Goal: Task Accomplishment & Management: Manage account settings

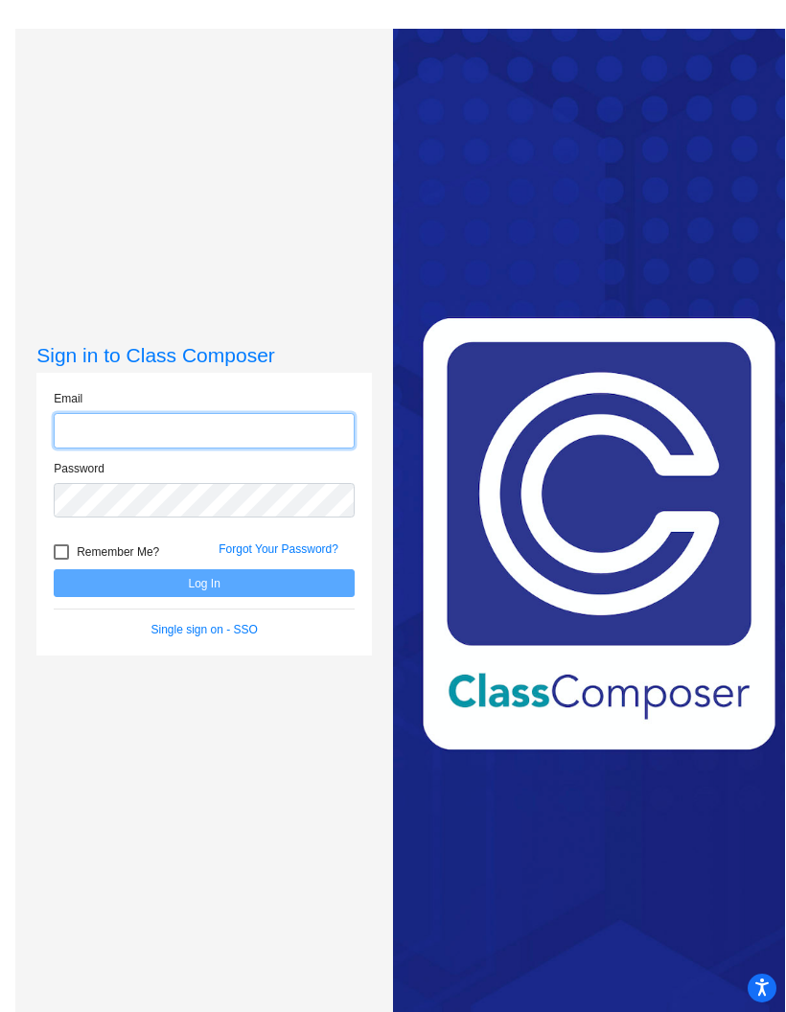
type input "[PERSON_NAME][EMAIL_ADDRESS][PERSON_NAME][DOMAIN_NAME]"
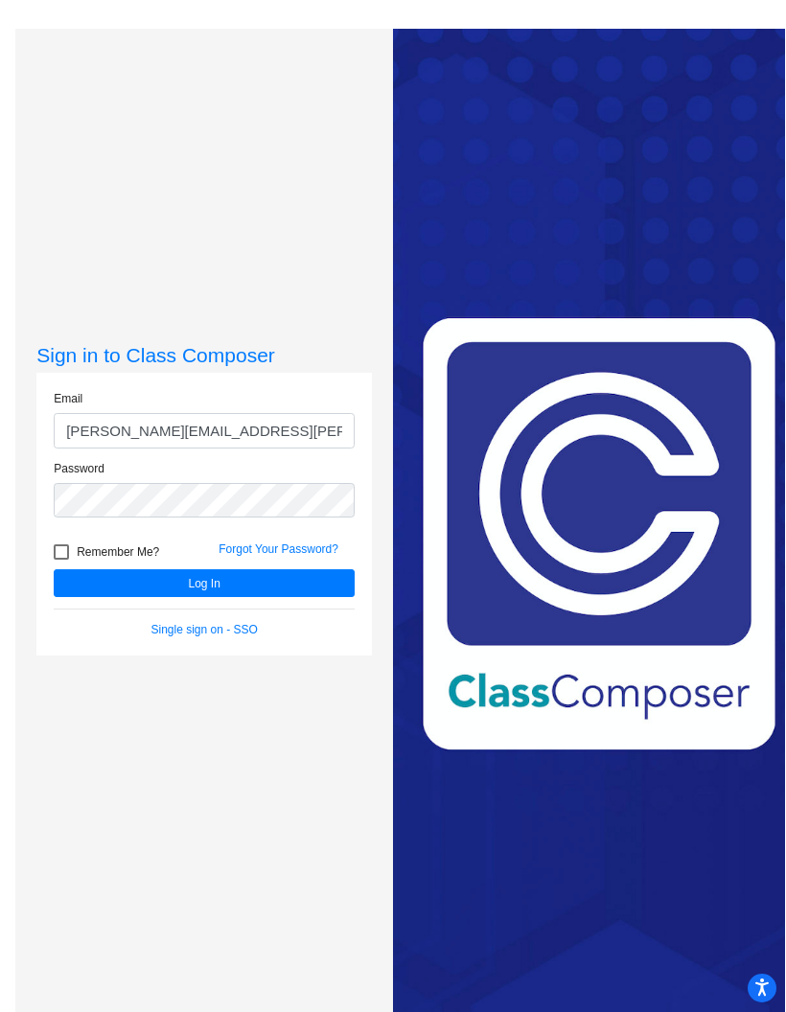
click at [150, 597] on button "Log In" at bounding box center [204, 583] width 301 height 28
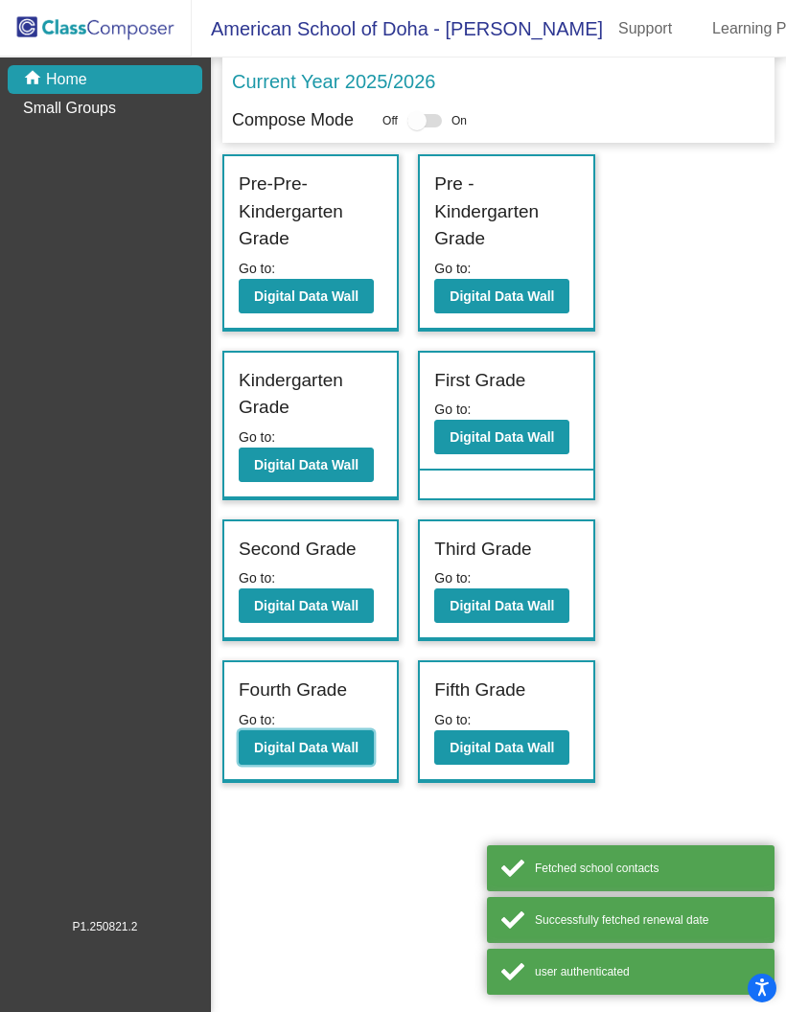
click at [322, 733] on button "Digital Data Wall" at bounding box center [306, 747] width 135 height 35
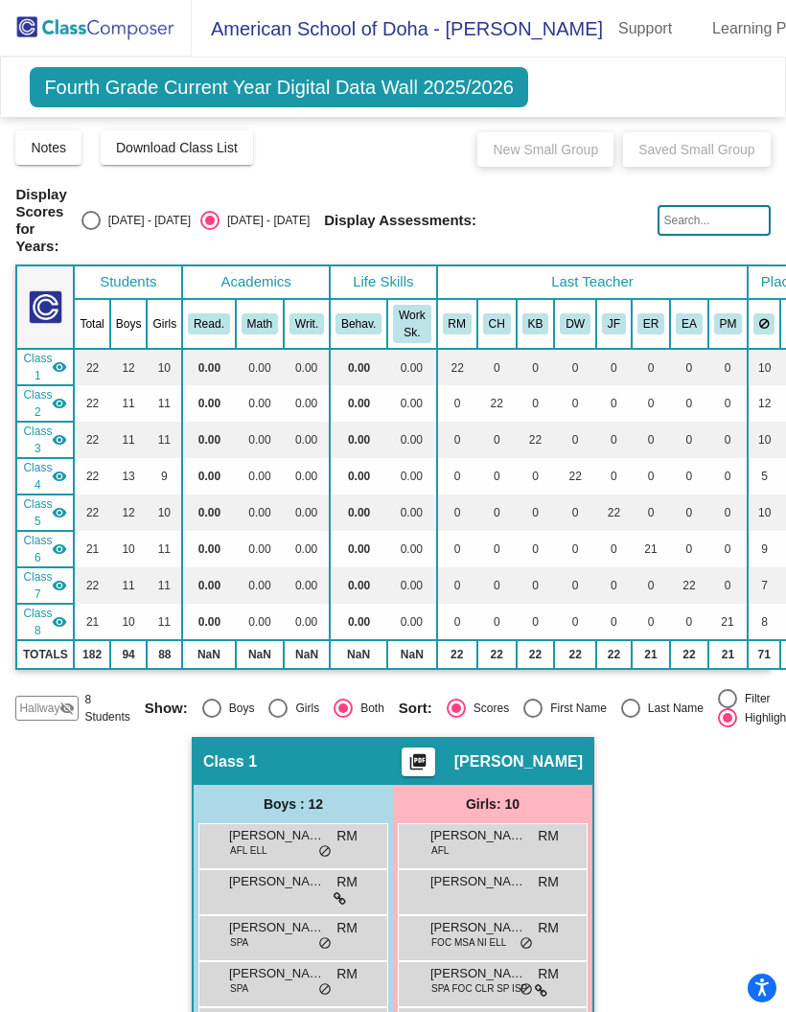
click at [101, 213] on div "Select an option" at bounding box center [90, 220] width 19 height 19
click at [91, 230] on input "[DATE] - [DATE]" at bounding box center [90, 230] width 1 height 1
radio input "true"
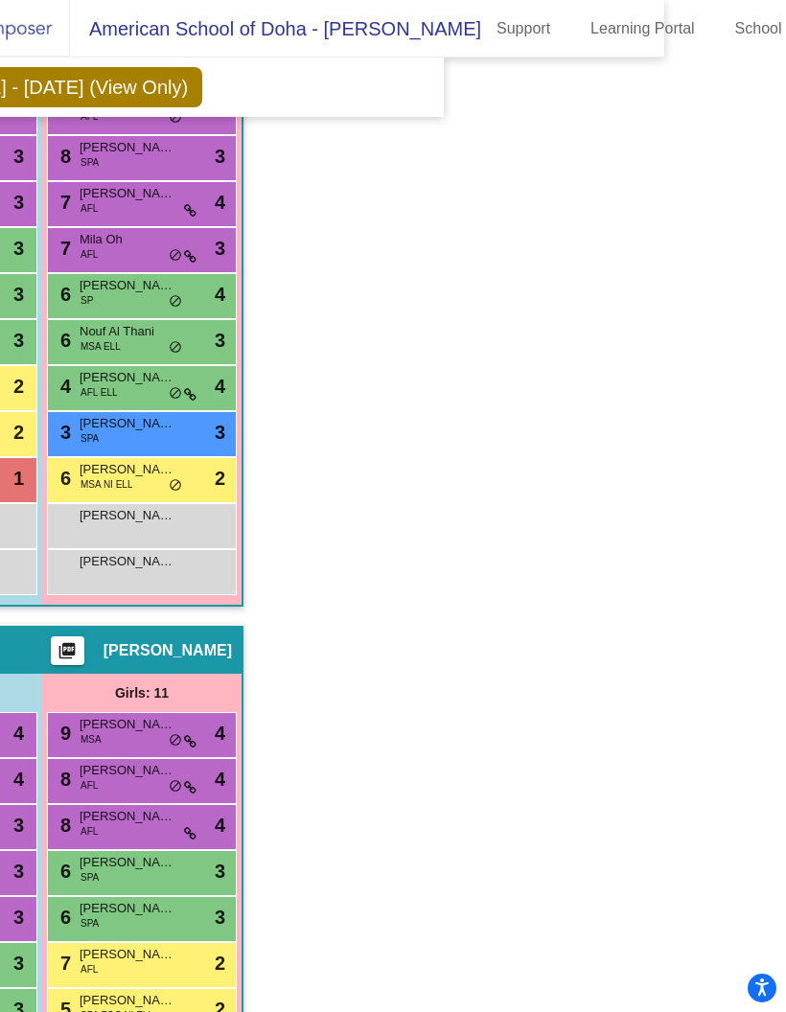
scroll to position [1382, 219]
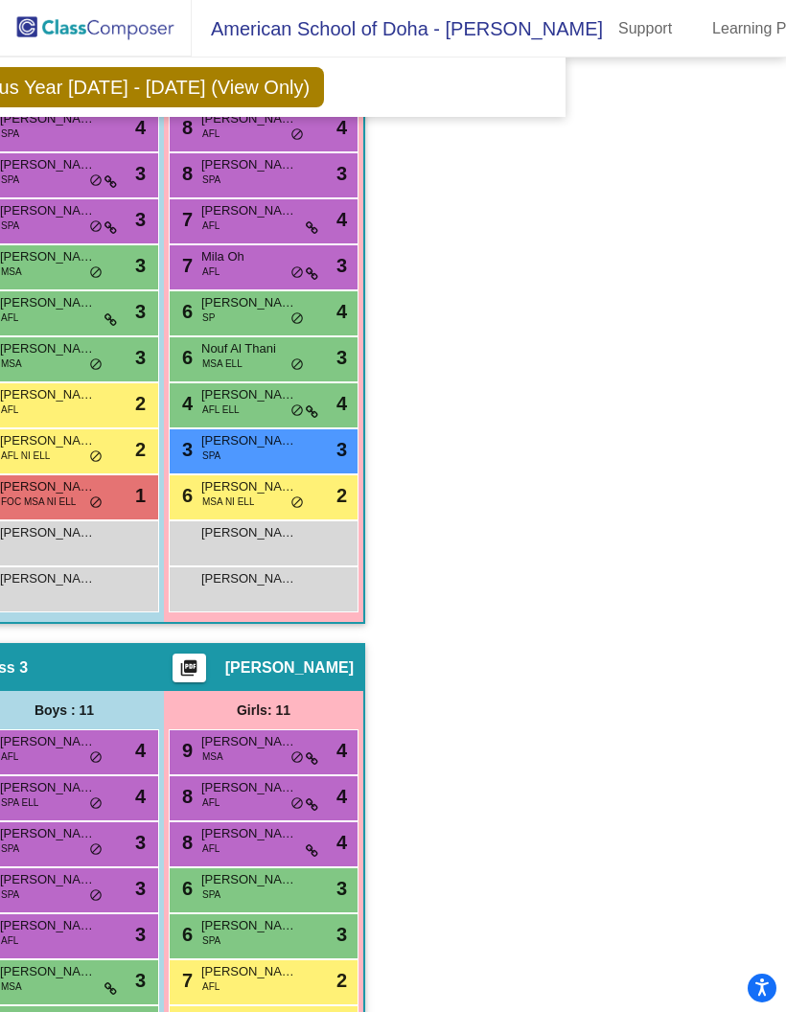
scroll to position [29, 0]
